Goal: Check status: Check status

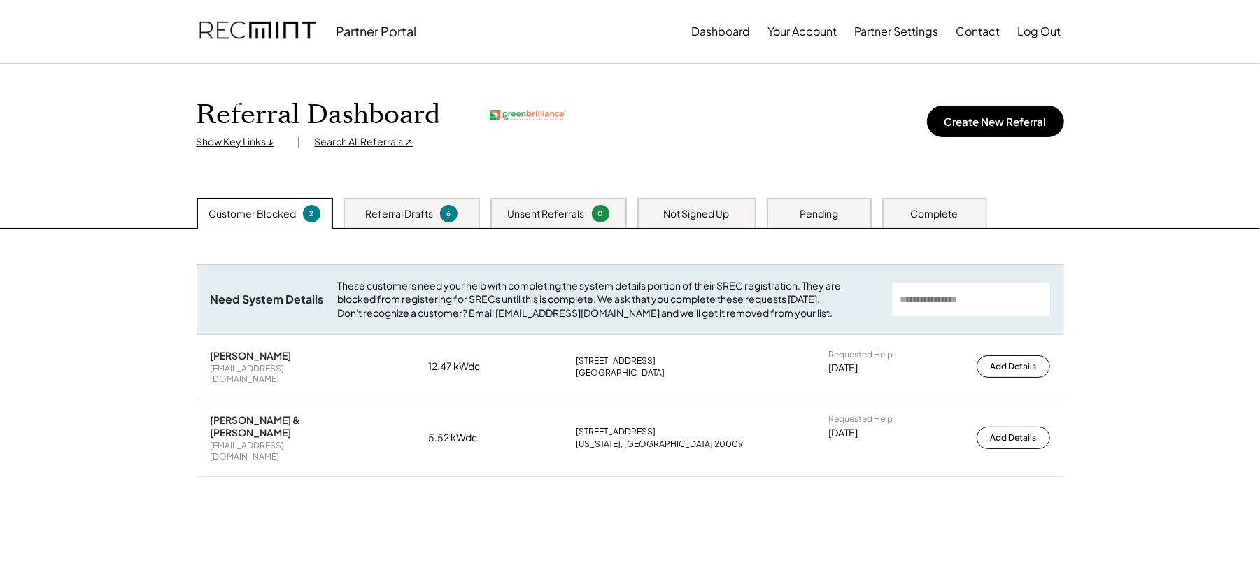
click at [362, 143] on div "Search All Referrals ↗" at bounding box center [364, 142] width 99 height 14
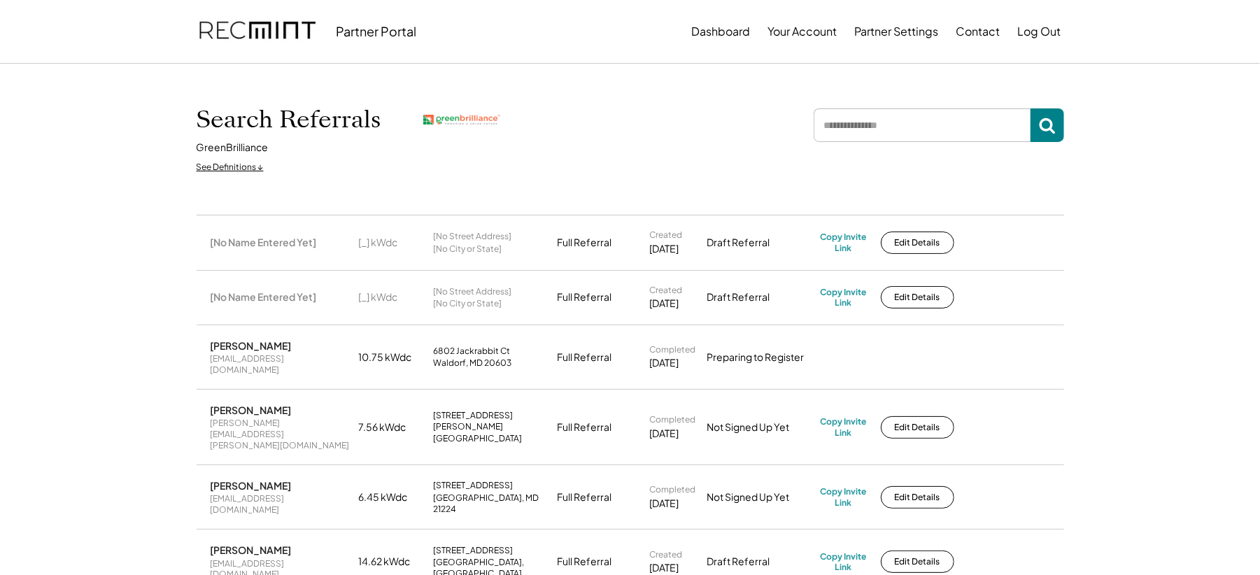
click at [905, 119] on input "input" at bounding box center [922, 125] width 217 height 34
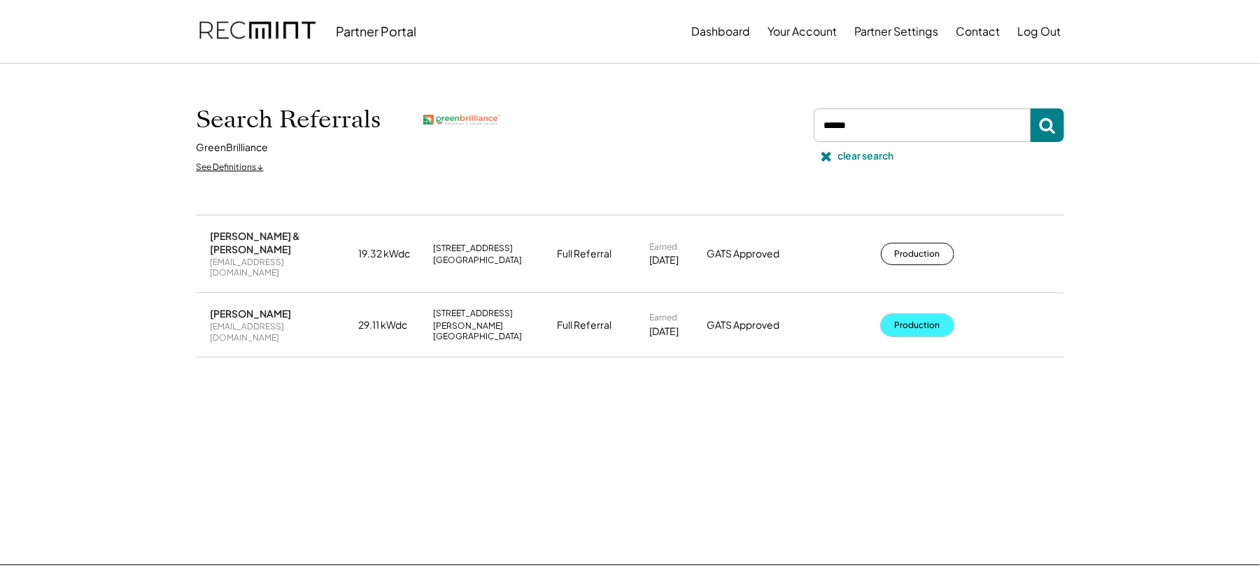
click at [929, 314] on button "Production" at bounding box center [917, 325] width 73 height 22
click at [893, 127] on input "input" at bounding box center [922, 125] width 217 height 34
type input "****"
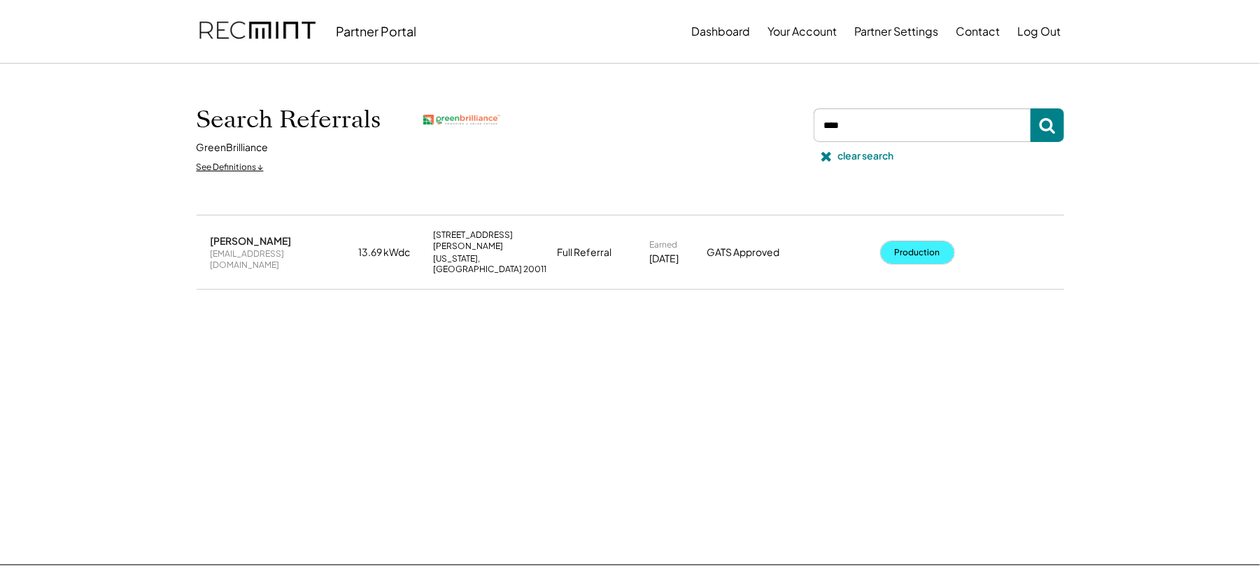
click at [931, 241] on button "Production" at bounding box center [917, 252] width 73 height 22
click at [862, 123] on input "input" at bounding box center [922, 125] width 217 height 34
click at [844, 160] on div "clear search" at bounding box center [866, 156] width 56 height 14
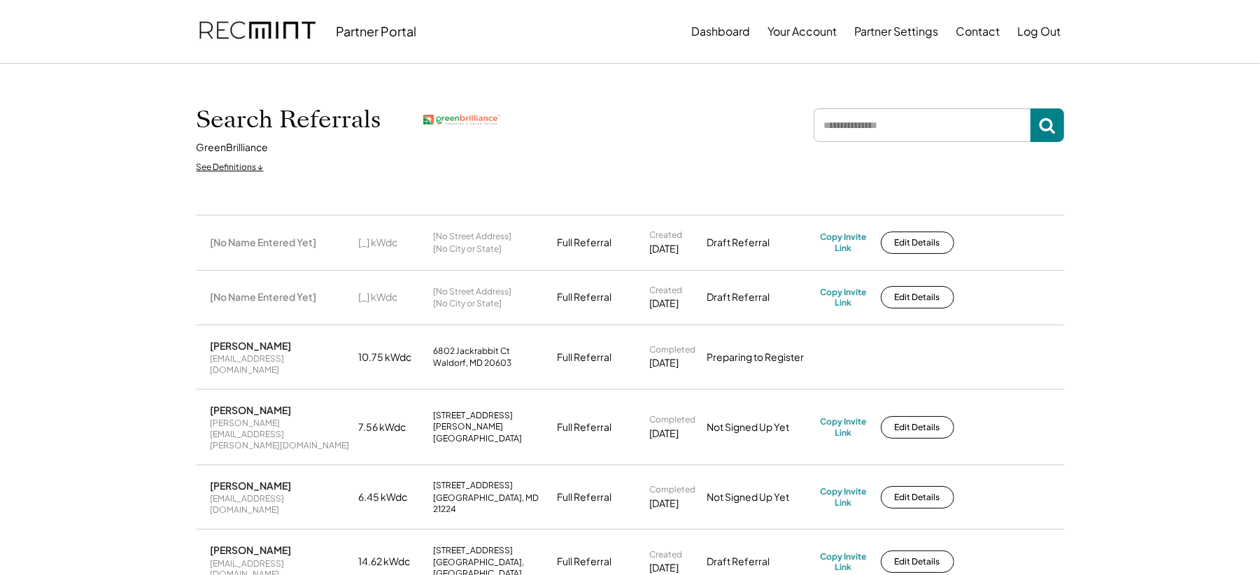
drag, startPoint x: 905, startPoint y: 111, endPoint x: 905, endPoint y: 123, distance: 12.6
click at [905, 118] on input "input" at bounding box center [922, 125] width 217 height 34
type input "****"
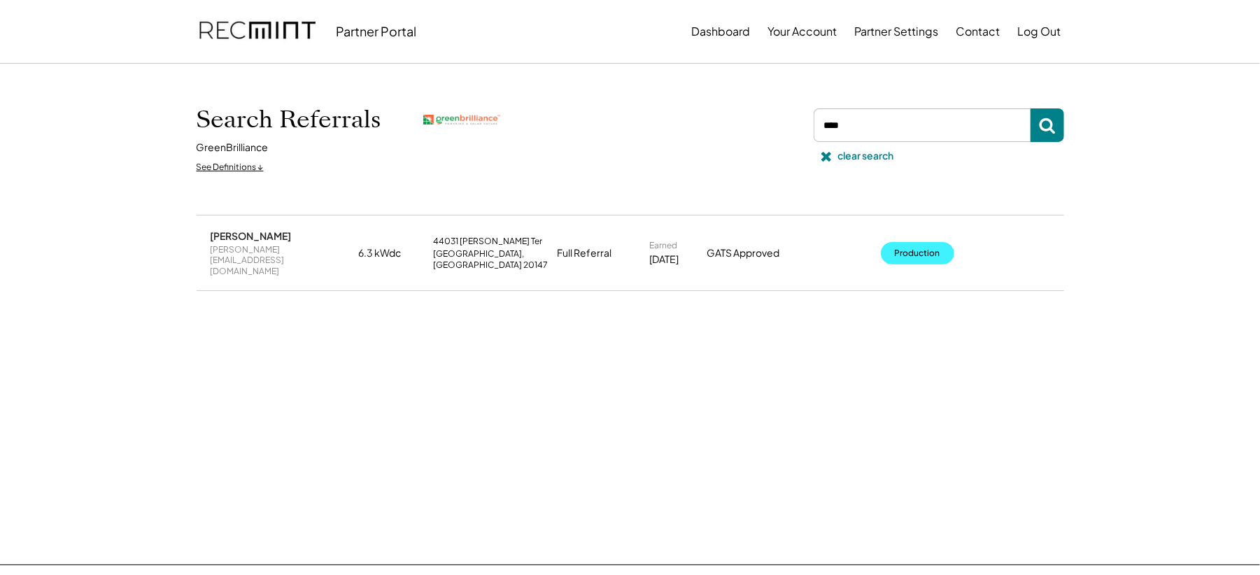
click at [907, 250] on button "Production" at bounding box center [917, 253] width 73 height 22
drag, startPoint x: 860, startPoint y: 127, endPoint x: 859, endPoint y: 135, distance: 8.4
click at [859, 135] on input "input" at bounding box center [922, 125] width 217 height 34
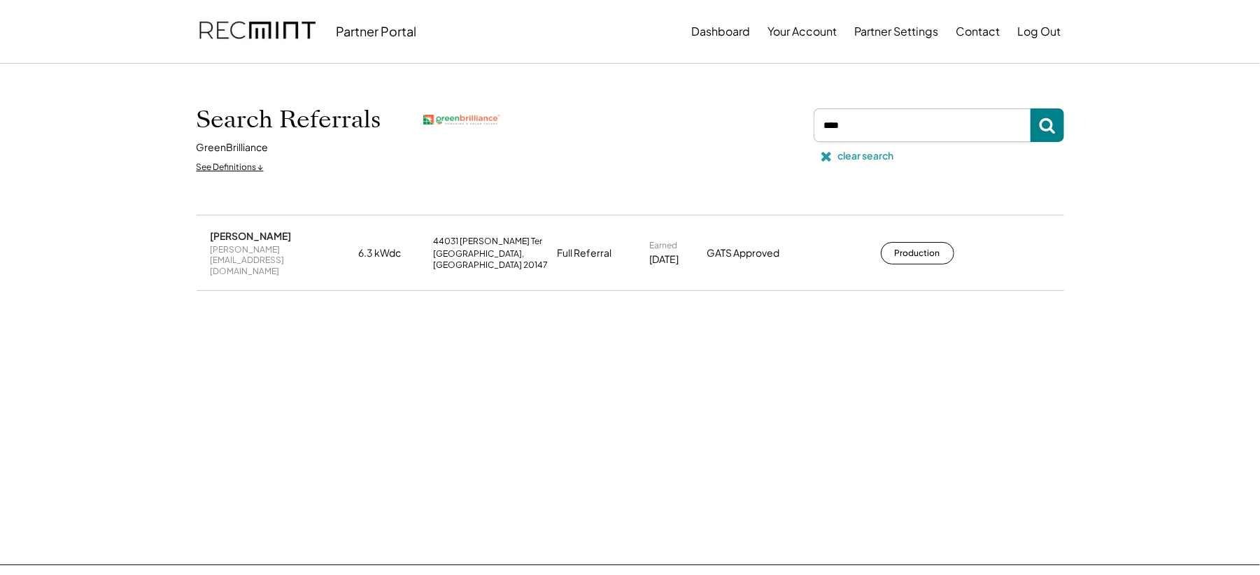
click at [855, 158] on div "clear search" at bounding box center [866, 156] width 56 height 14
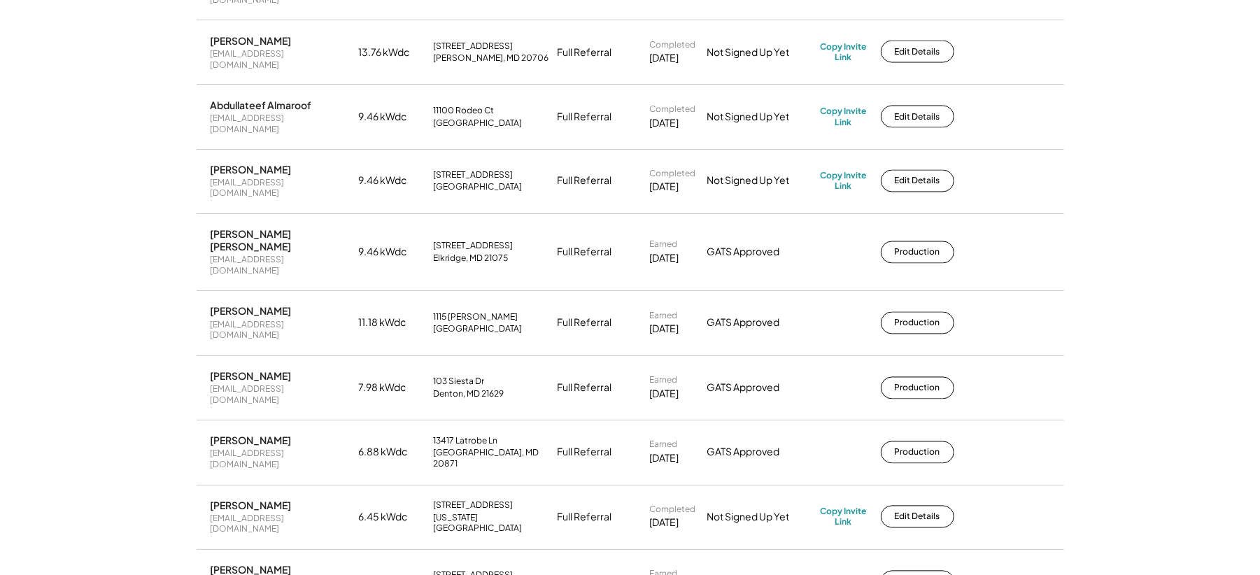
scroll to position [1865, 0]
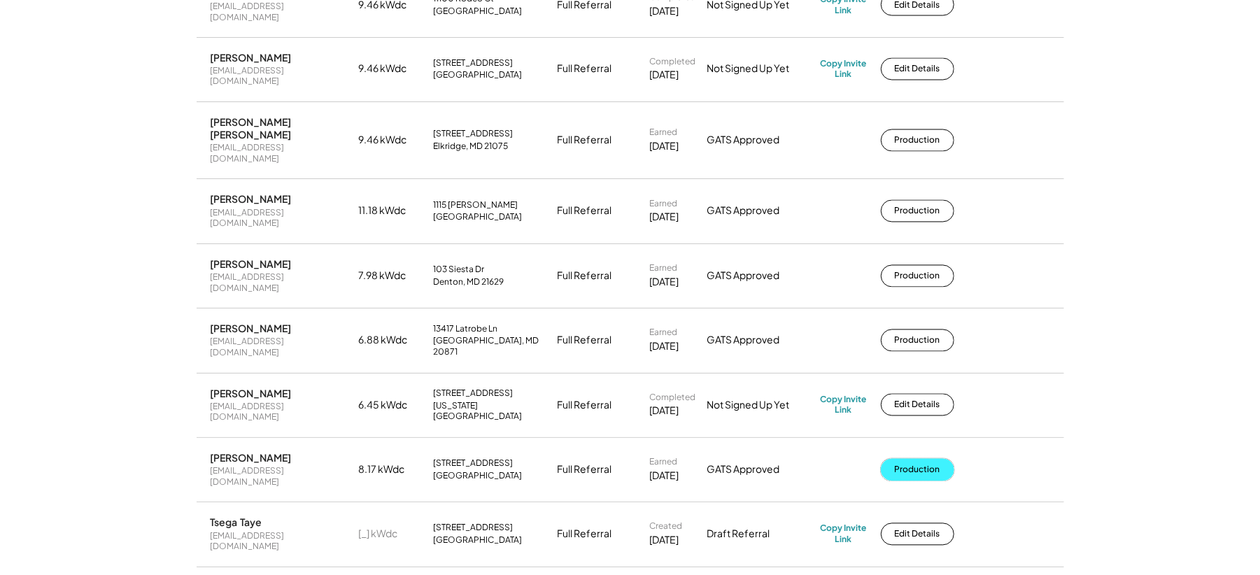
click at [938, 459] on button "Production" at bounding box center [917, 470] width 73 height 22
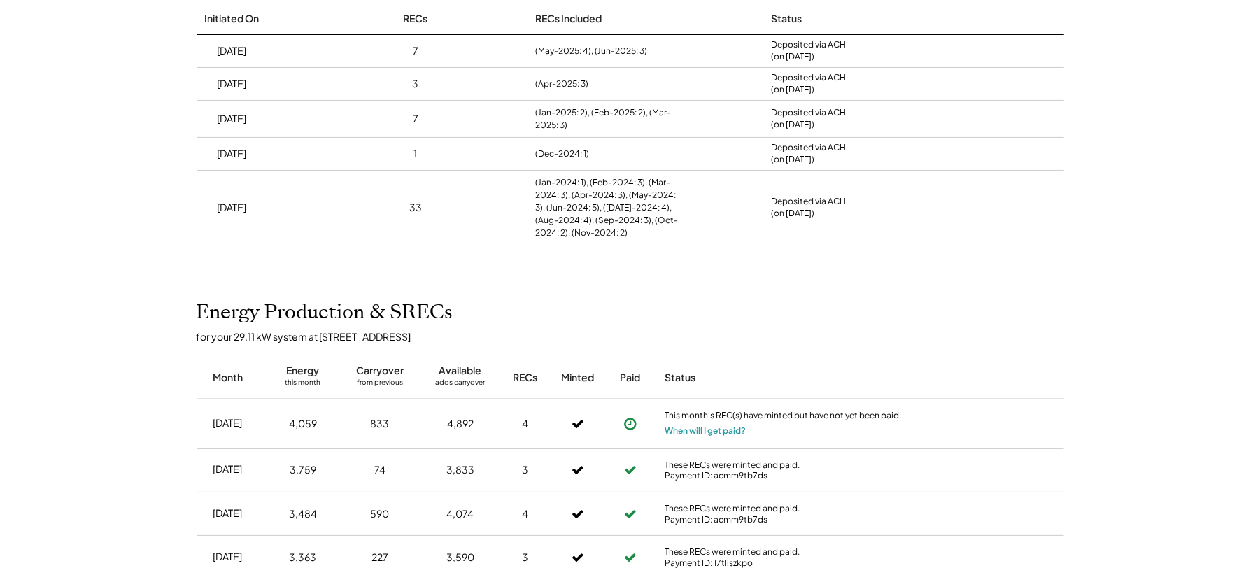
scroll to position [93, 0]
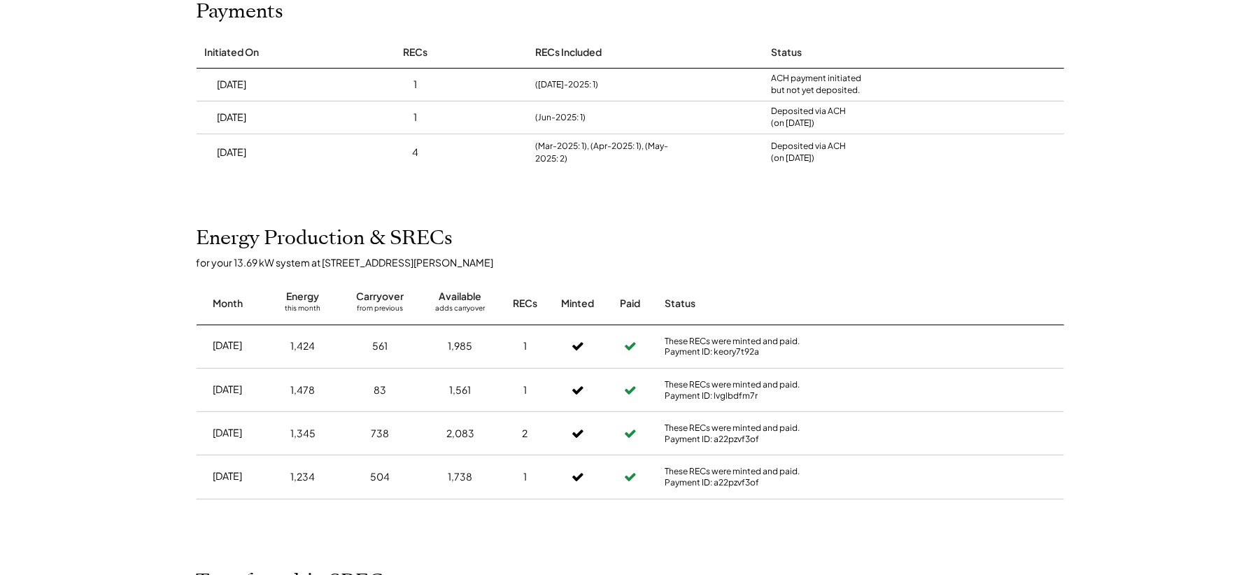
scroll to position [93, 0]
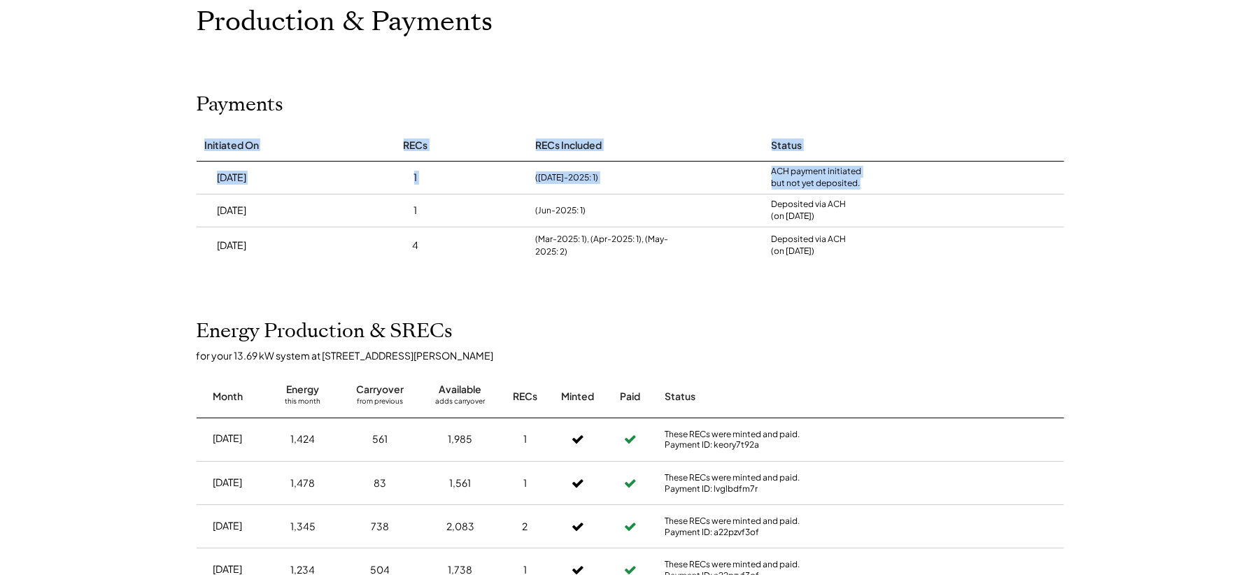
drag, startPoint x: 205, startPoint y: 143, endPoint x: 880, endPoint y: 183, distance: 676.4
click at [879, 183] on div "Initiated On RECs RECs Included Status 8/30/25 1 (Jul-2025: 1) ACH payment init…" at bounding box center [631, 197] width 896 height 133
